Goal: Task Accomplishment & Management: Manage account settings

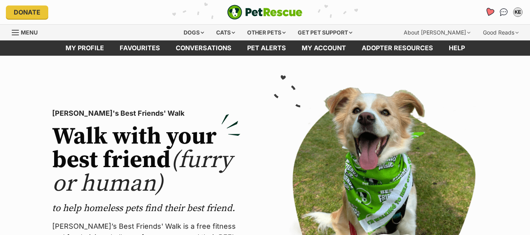
click at [488, 12] on icon "Favourites" at bounding box center [489, 11] width 9 height 9
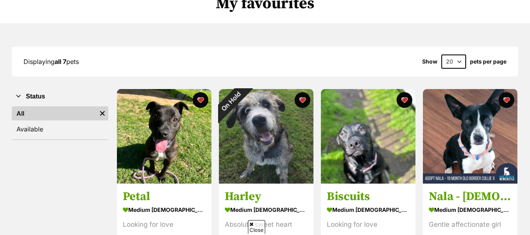
scroll to position [78, 0]
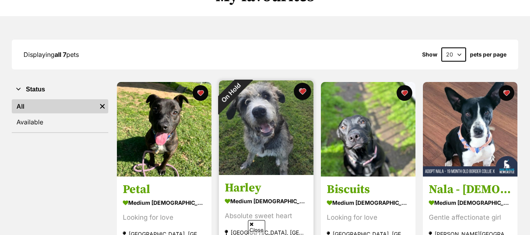
click at [304, 92] on button "favourite" at bounding box center [302, 91] width 17 height 17
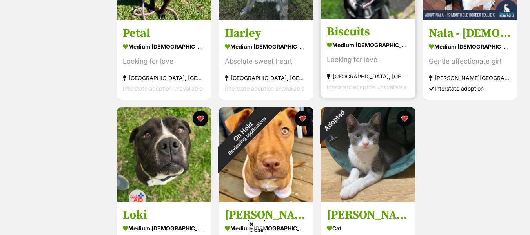
scroll to position [235, 0]
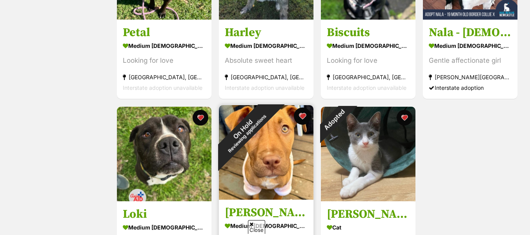
click at [303, 116] on button "favourite" at bounding box center [302, 115] width 17 height 17
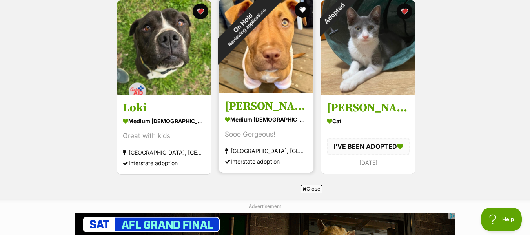
scroll to position [353, 0]
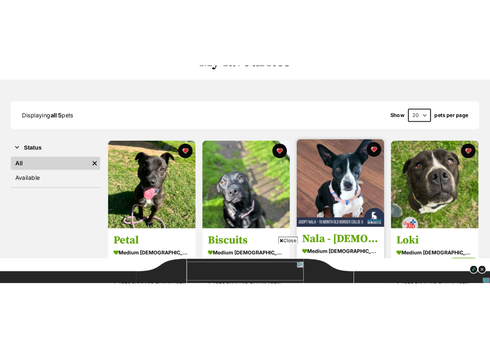
scroll to position [78, 0]
